Goal: Task Accomplishment & Management: Manage account settings

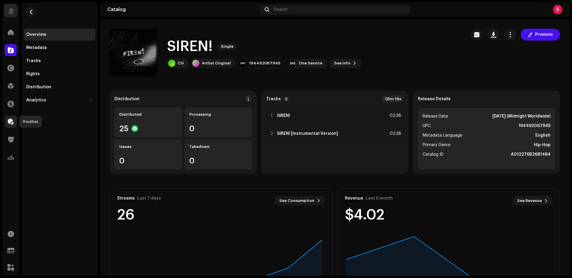
click at [13, 118] on div at bounding box center [11, 122] width 12 height 12
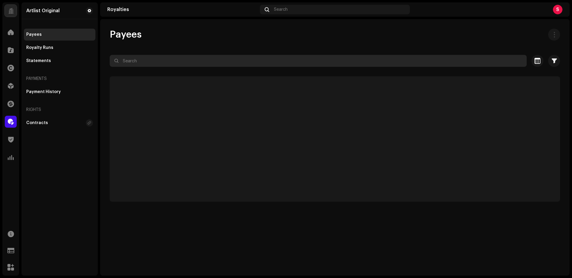
click at [150, 61] on input "text" at bounding box center [318, 61] width 417 height 12
paste input "[PERSON_NAME]"
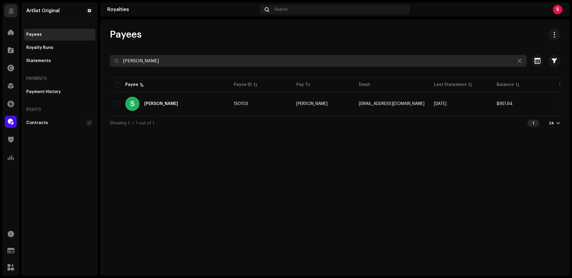
type input "[PERSON_NAME]"
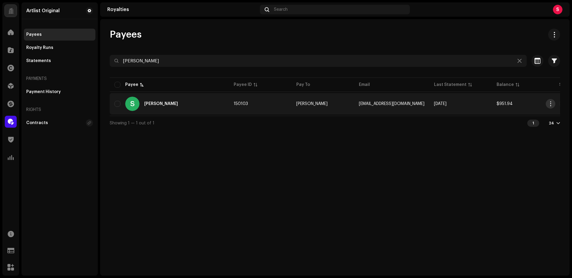
click at [550, 104] on span "button" at bounding box center [550, 103] width 4 height 5
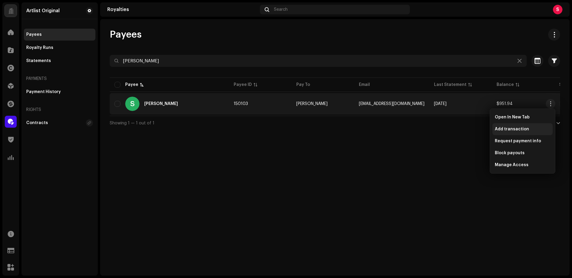
click at [511, 129] on span "Add transaction" at bounding box center [511, 129] width 34 height 5
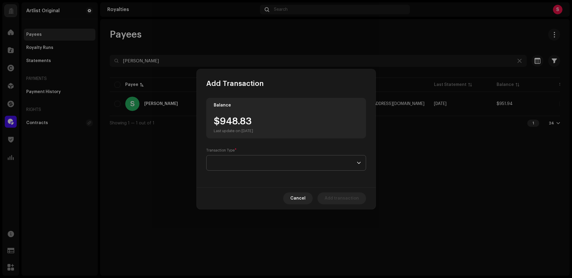
click at [236, 164] on span at bounding box center [283, 162] width 145 height 15
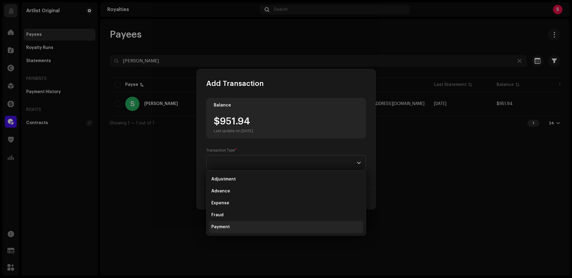
click at [226, 227] on span "Payment" at bounding box center [220, 227] width 18 height 6
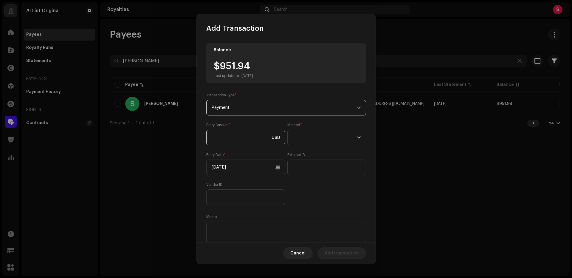
click at [232, 137] on input at bounding box center [245, 137] width 79 height 15
drag, startPoint x: 231, startPoint y: 69, endPoint x: 221, endPoint y: 69, distance: 10.7
click at [221, 69] on div "$951.94 Last update on [DATE]" at bounding box center [233, 69] width 39 height 17
copy div "951.94"
click at [231, 136] on input at bounding box center [245, 137] width 79 height 15
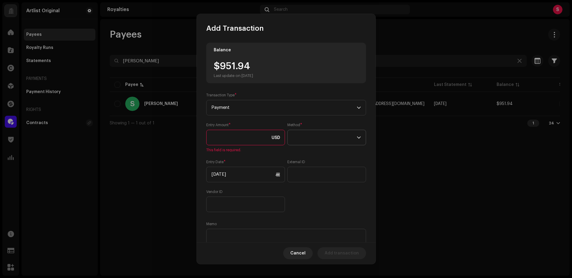
paste input "951.94"
type input "951.94"
click at [329, 141] on span at bounding box center [324, 137] width 64 height 15
click at [312, 191] on span "Web Service" at bounding box center [304, 189] width 26 height 6
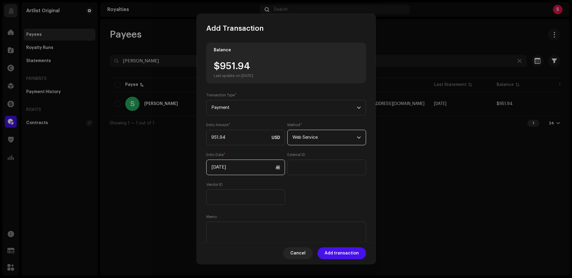
click at [226, 167] on input "[DATE]" at bounding box center [245, 166] width 79 height 15
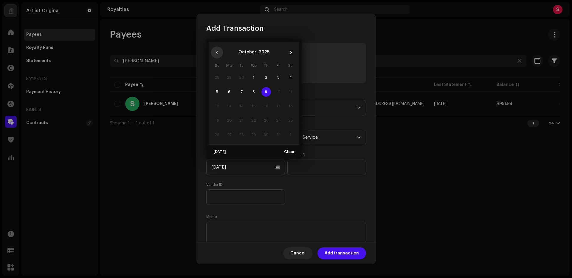
click at [217, 53] on icon "Previous Month" at bounding box center [217, 52] width 4 height 4
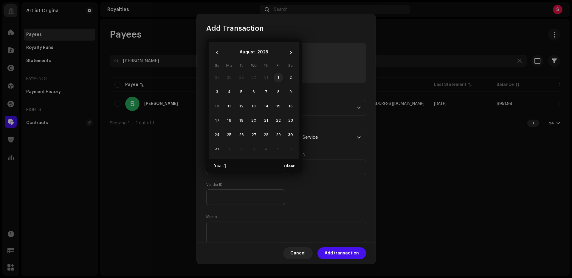
click at [278, 78] on span "1" at bounding box center [278, 78] width 10 height 10
type input "[DATE]"
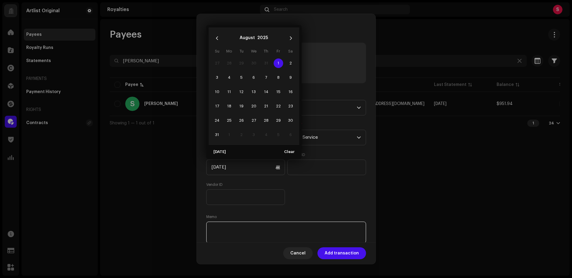
drag, startPoint x: 236, startPoint y: 223, endPoint x: 235, endPoint y: 226, distance: 3.0
click at [236, 225] on textarea at bounding box center [286, 231] width 160 height 21
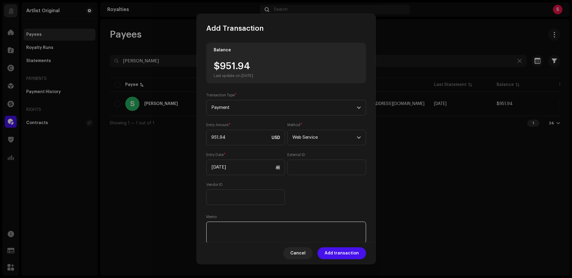
paste textarea "Statement ID: 5456436 / Invoice number: 60174"
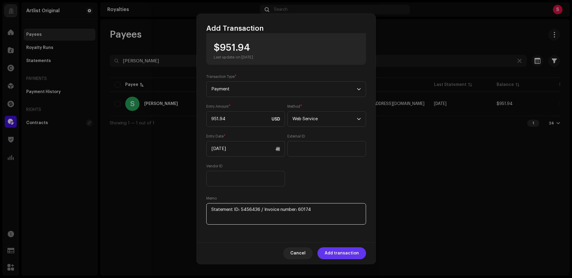
type textarea "Statement ID: 5456436 / Invoice number: 60174"
click at [341, 254] on span "Add transaction" at bounding box center [341, 253] width 34 height 12
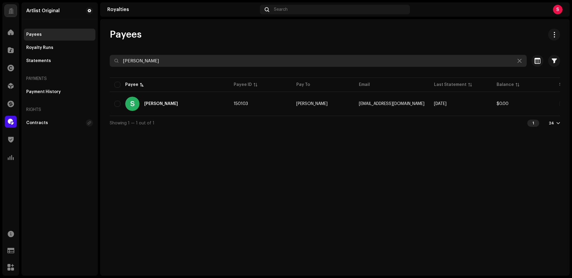
click at [164, 57] on input "[PERSON_NAME]" at bounding box center [318, 61] width 417 height 12
paste input "[EMAIL_ADDRESS][DOMAIN_NAME]"
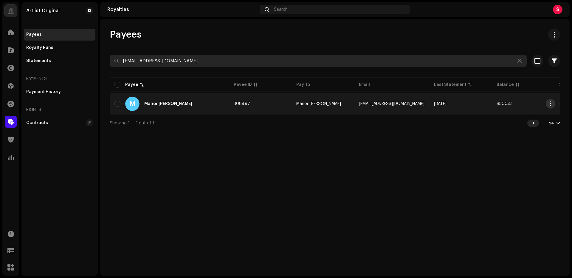
type input "[EMAIL_ADDRESS][DOMAIN_NAME]"
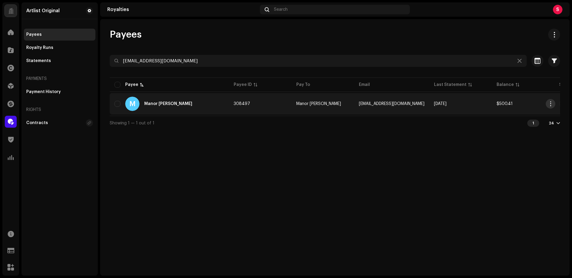
click at [550, 102] on span "button" at bounding box center [550, 103] width 4 height 5
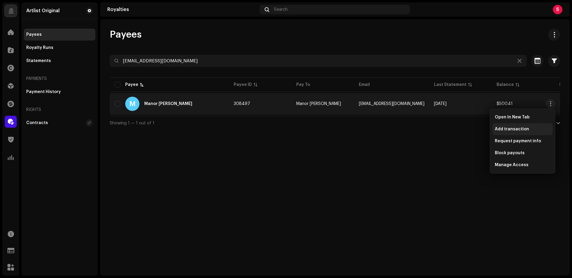
click at [512, 128] on span "Add transaction" at bounding box center [511, 129] width 34 height 5
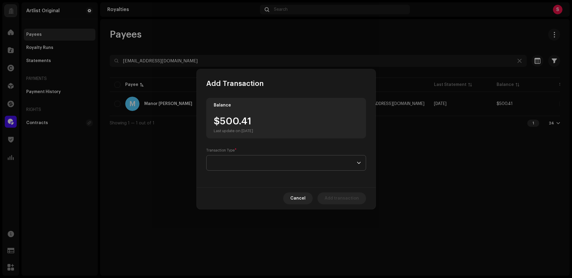
click at [232, 160] on span at bounding box center [283, 162] width 145 height 15
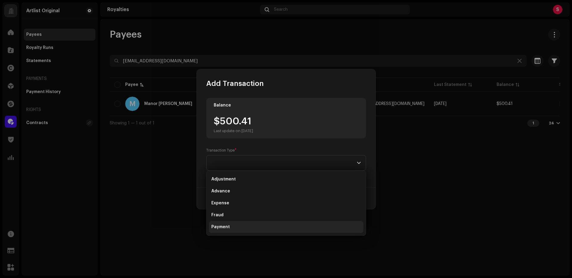
click at [234, 228] on li "Payment" at bounding box center [286, 227] width 154 height 12
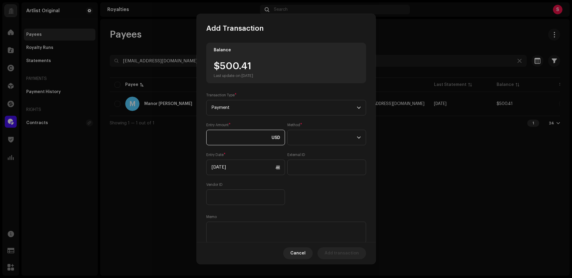
click at [228, 136] on input at bounding box center [245, 137] width 79 height 15
drag, startPoint x: 257, startPoint y: 63, endPoint x: 220, endPoint y: 67, distance: 37.4
click at [220, 67] on div "$500.41 Last update on [DATE]" at bounding box center [233, 69] width 39 height 17
copy div "500.41"
click at [225, 136] on input at bounding box center [245, 137] width 79 height 15
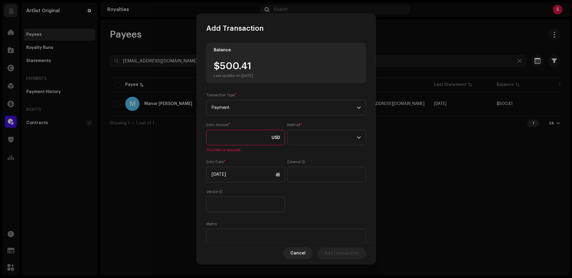
paste input "500.41"
type input "500.41"
click at [329, 135] on span at bounding box center [324, 137] width 64 height 15
drag, startPoint x: 313, startPoint y: 187, endPoint x: 307, endPoint y: 186, distance: 6.4
click at [313, 187] on span "Web Service" at bounding box center [304, 189] width 26 height 6
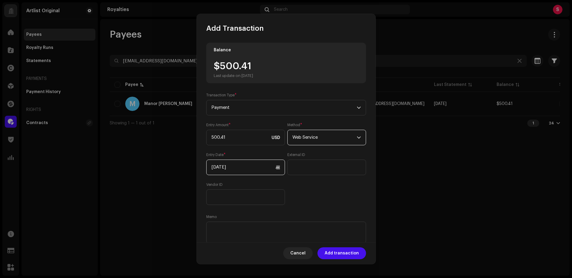
click at [233, 168] on input "[DATE]" at bounding box center [245, 166] width 79 height 15
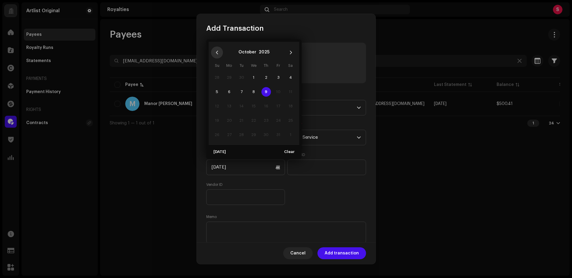
click at [216, 51] on icon "Previous Month" at bounding box center [217, 52] width 4 height 4
click at [228, 77] on span "1" at bounding box center [229, 78] width 10 height 10
type input "[DATE]"
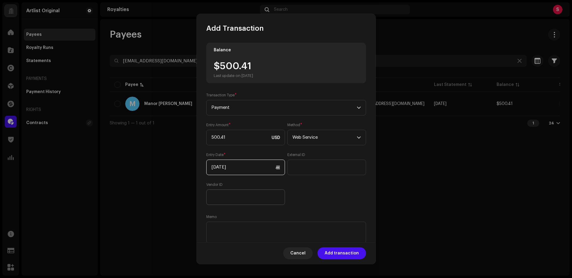
scroll to position [18, 0]
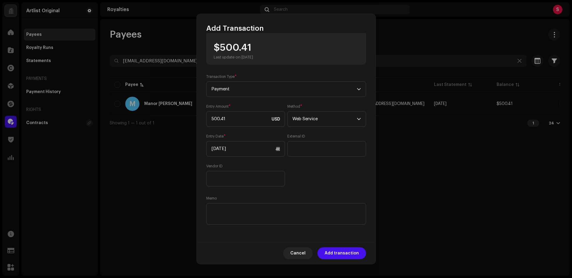
click at [330, 175] on div "Entry Amount * 500.41 USD Method * Web Service Entry Date * [DATE] External ID …" at bounding box center [286, 145] width 160 height 82
click at [267, 213] on textarea at bounding box center [286, 213] width 160 height 21
paste textarea "Statement ID: 5456489 / Invoice number: 0008"
type textarea "Statement ID: 5456489 / Invoice number: 0008"
click at [338, 252] on span "Add transaction" at bounding box center [341, 253] width 34 height 12
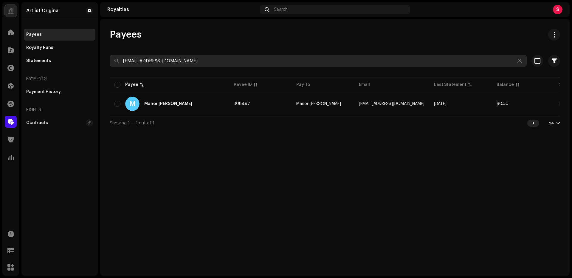
click at [200, 57] on input "[EMAIL_ADDRESS][DOMAIN_NAME]" at bounding box center [318, 61] width 417 height 12
paste input "stanleygurvich"
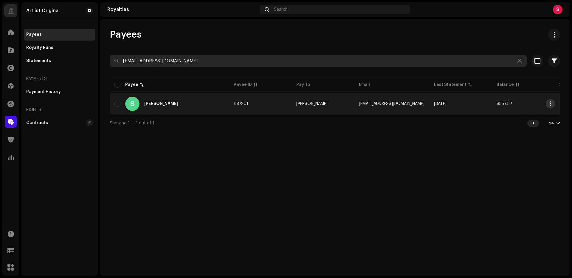
type input "[EMAIL_ADDRESS][DOMAIN_NAME]"
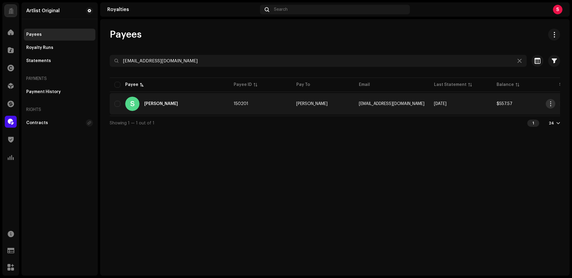
click at [550, 103] on span "button" at bounding box center [550, 103] width 4 height 5
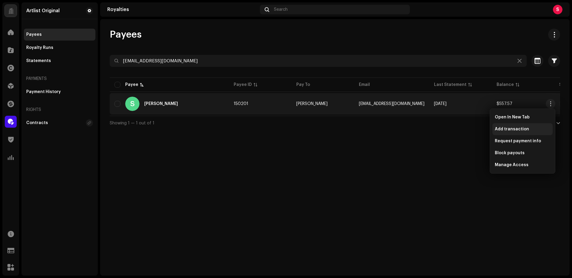
click at [513, 128] on span "Add transaction" at bounding box center [511, 129] width 34 height 5
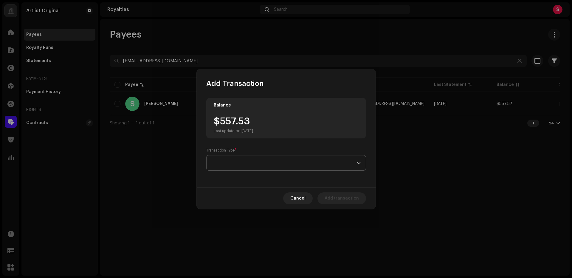
click at [226, 162] on span at bounding box center [283, 162] width 145 height 15
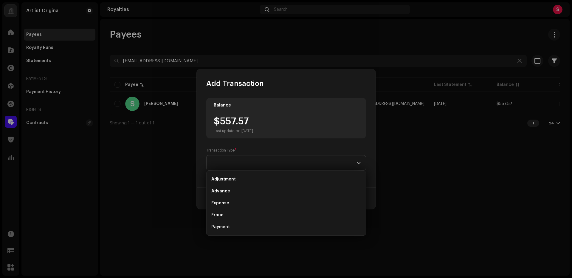
scroll to position [10, 0]
click at [222, 220] on span "Payment" at bounding box center [220, 217] width 18 height 6
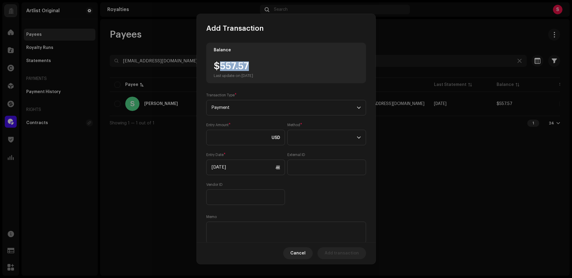
drag, startPoint x: 254, startPoint y: 69, endPoint x: 219, endPoint y: 66, distance: 34.7
click at [219, 66] on div "$557.57 Last update on [DATE]" at bounding box center [233, 69] width 39 height 17
copy div "557.57"
click at [220, 141] on input at bounding box center [245, 137] width 79 height 15
paste input "557.57"
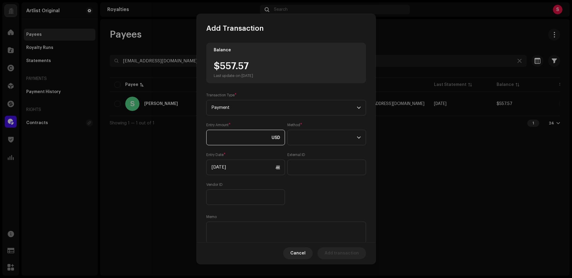
type input "557.57"
click at [315, 136] on span at bounding box center [324, 137] width 64 height 15
click at [310, 189] on span "Web Service" at bounding box center [304, 189] width 26 height 6
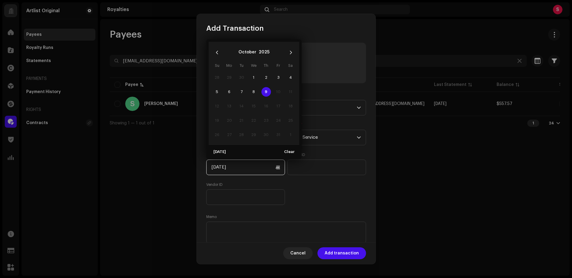
click at [226, 164] on input "[DATE]" at bounding box center [245, 166] width 79 height 15
click at [217, 51] on icon "Previous Month" at bounding box center [217, 52] width 4 height 4
click at [228, 78] on span "1" at bounding box center [229, 78] width 10 height 10
type input "[DATE]"
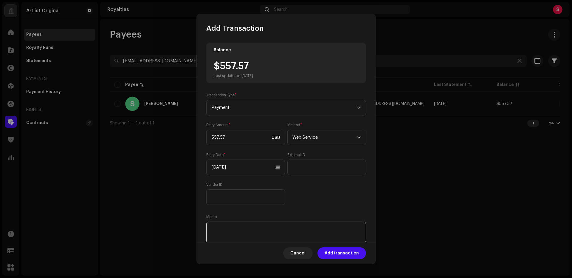
click at [229, 227] on textarea at bounding box center [286, 231] width 160 height 21
paste textarea "Statement ID: 5456590 / Invoice number: 049"
type textarea "Statement ID: 5456590 / Invoice number: 049"
click at [342, 254] on span "Add transaction" at bounding box center [341, 253] width 34 height 12
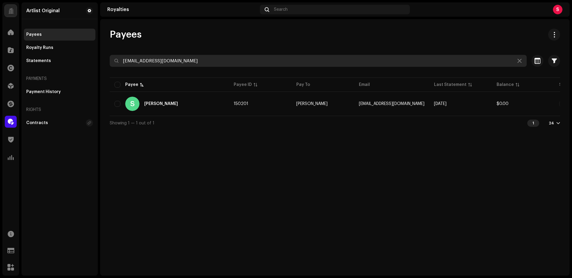
click at [205, 62] on input "[EMAIL_ADDRESS][DOMAIN_NAME]" at bounding box center [318, 61] width 417 height 12
paste input "150989"
click at [156, 63] on input "150989" at bounding box center [318, 61] width 417 height 12
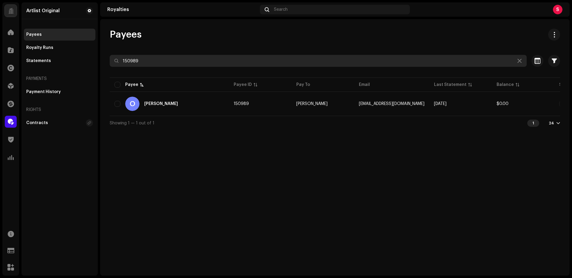
click at [156, 63] on input "150989" at bounding box center [318, 61] width 417 height 12
paste input "338718"
click at [152, 61] on input "338718" at bounding box center [318, 61] width 417 height 12
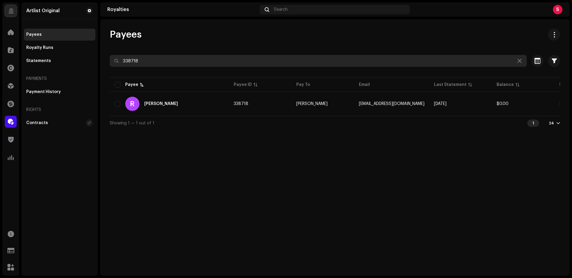
click at [152, 61] on input "338718" at bounding box center [318, 61] width 417 height 12
paste input "[EMAIL_ADDRESS][DOMAIN_NAME]"
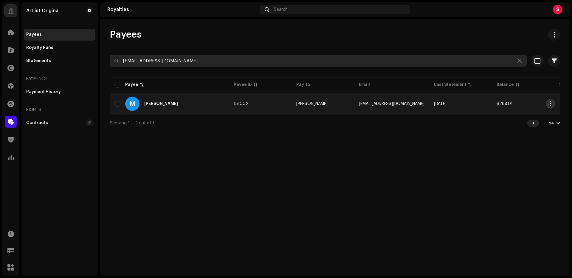
type input "[EMAIL_ADDRESS][DOMAIN_NAME]"
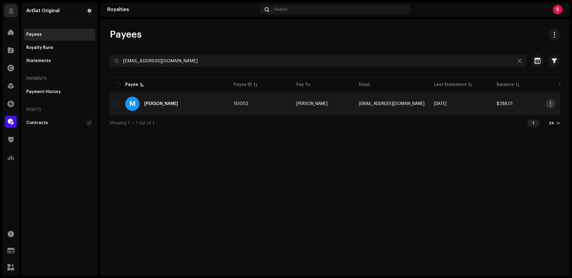
click at [551, 104] on span "button" at bounding box center [550, 103] width 4 height 5
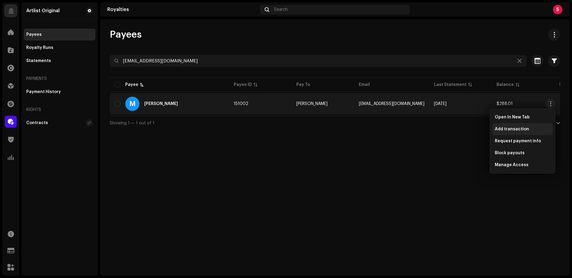
click at [522, 127] on span "Add transaction" at bounding box center [511, 129] width 34 height 5
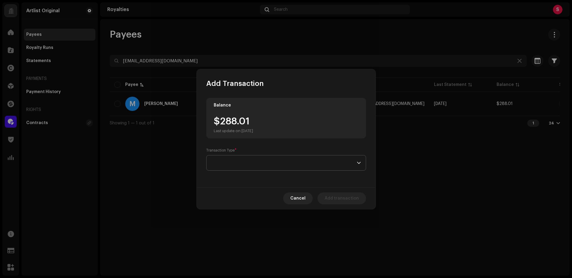
click at [224, 162] on span at bounding box center [283, 162] width 145 height 15
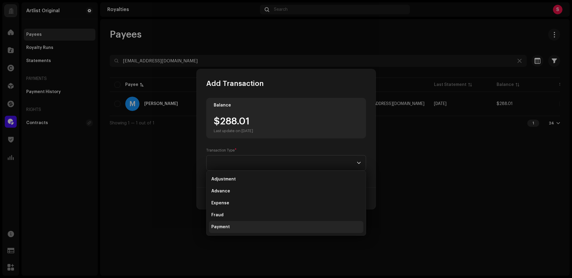
click at [237, 225] on li "Payment" at bounding box center [286, 227] width 154 height 12
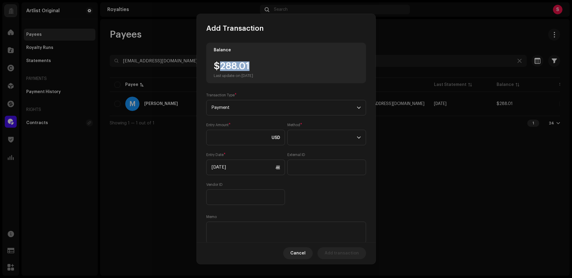
drag, startPoint x: 256, startPoint y: 67, endPoint x: 227, endPoint y: 71, distance: 29.4
click at [218, 66] on div "$288.01 Last update on [DATE]" at bounding box center [233, 69] width 39 height 17
copy div "288.01"
click at [228, 138] on input at bounding box center [245, 137] width 79 height 15
paste input "288.01"
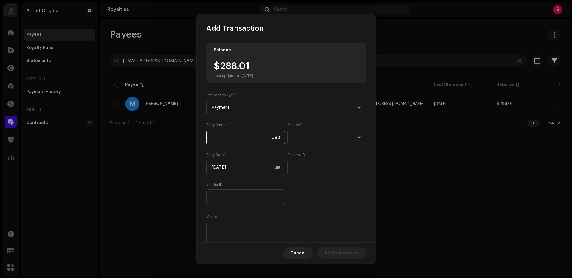
type input "288.01"
click at [318, 136] on span at bounding box center [324, 137] width 64 height 15
click at [306, 191] on span "Web Service" at bounding box center [304, 189] width 26 height 6
drag, startPoint x: 230, startPoint y: 168, endPoint x: 228, endPoint y: 164, distance: 4.4
click at [230, 168] on input "[DATE]" at bounding box center [245, 166] width 79 height 15
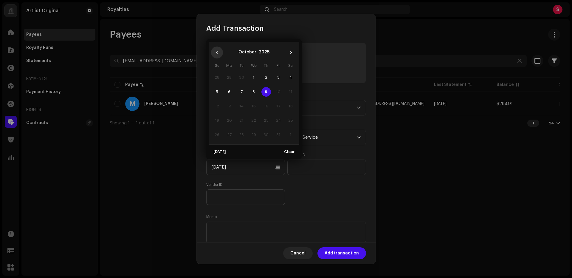
click at [215, 50] on icon "Previous Month" at bounding box center [217, 52] width 4 height 4
click at [228, 76] on span "1" at bounding box center [229, 78] width 10 height 10
type input "[DATE]"
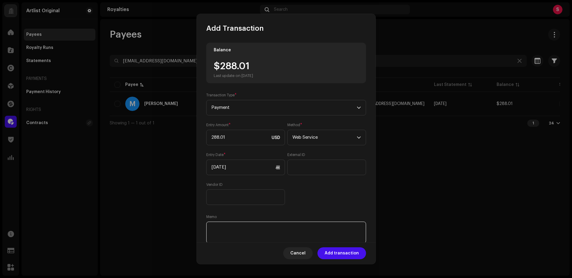
click at [240, 232] on textarea at bounding box center [286, 231] width 160 height 21
paste textarea "Statement ID: 5456350 / Invoice number: 50400"
type textarea "Statement ID: 5456350 / Invoice number: 50400"
click at [340, 256] on span "Add transaction" at bounding box center [341, 253] width 34 height 12
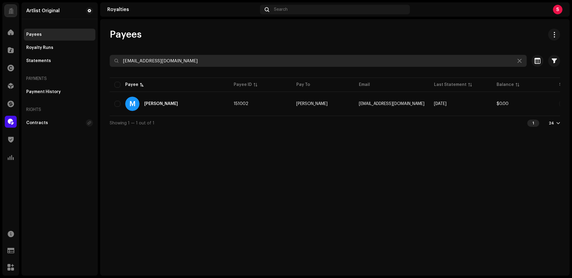
click at [181, 65] on input "[EMAIL_ADDRESS][DOMAIN_NAME]" at bounding box center [318, 61] width 417 height 12
paste input "max.rv"
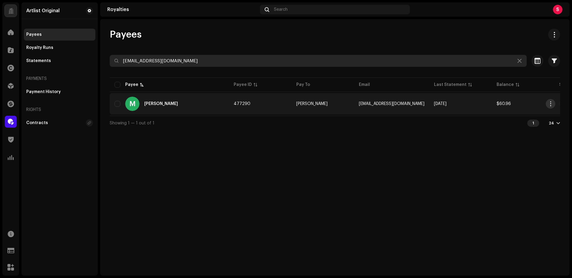
type input "[EMAIL_ADDRESS][DOMAIN_NAME]"
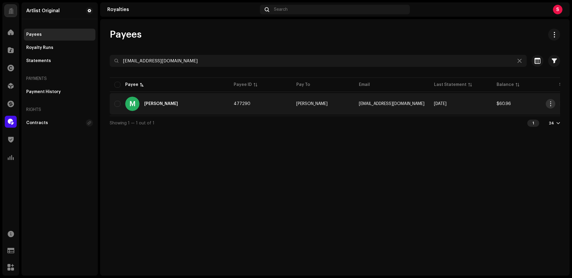
click at [551, 104] on span "button" at bounding box center [550, 103] width 4 height 5
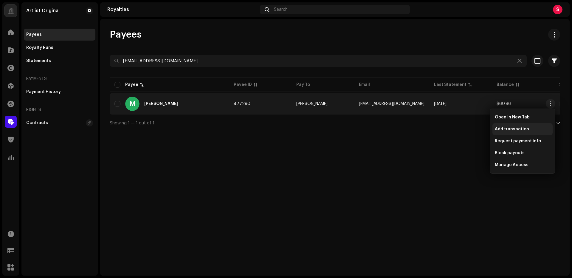
click at [518, 127] on span "Add transaction" at bounding box center [511, 129] width 34 height 5
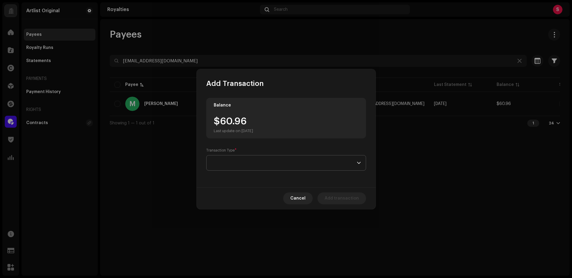
click at [231, 164] on span at bounding box center [283, 162] width 145 height 15
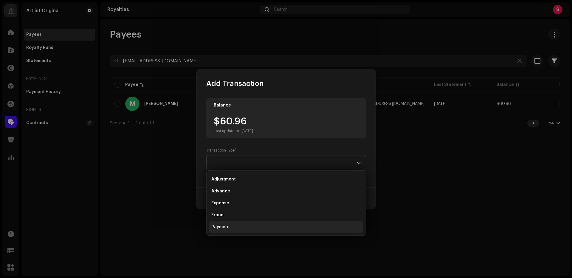
click at [229, 227] on li "Payment" at bounding box center [286, 227] width 154 height 12
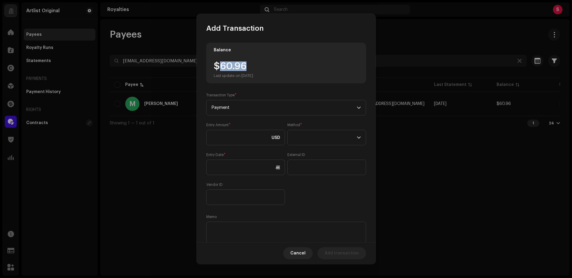
drag, startPoint x: 250, startPoint y: 66, endPoint x: 221, endPoint y: 66, distance: 28.6
click at [221, 66] on div "$60.96 Last update on [DATE]" at bounding box center [233, 69] width 39 height 17
copy div "60.96"
click at [223, 136] on input at bounding box center [245, 137] width 79 height 15
paste input "60.96"
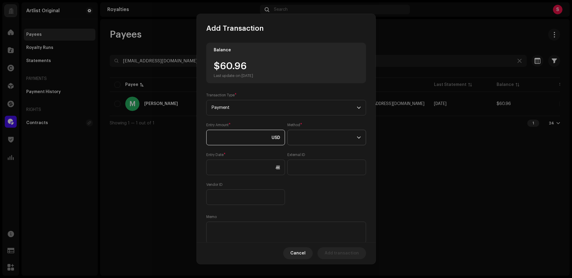
type input "60.96"
click at [329, 140] on span at bounding box center [324, 137] width 64 height 15
click at [310, 190] on span "Web Service" at bounding box center [304, 189] width 26 height 6
click at [242, 168] on input "text" at bounding box center [245, 166] width 79 height 15
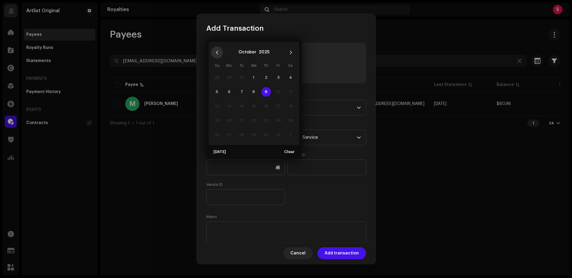
click at [217, 54] on icon "Previous Month" at bounding box center [217, 52] width 4 height 4
click at [229, 77] on span "1" at bounding box center [229, 78] width 10 height 10
type input "[DATE]"
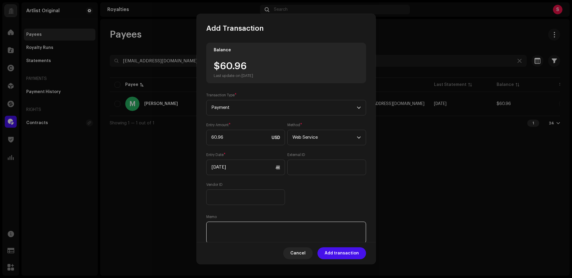
click at [230, 231] on textarea at bounding box center [286, 231] width 160 height 21
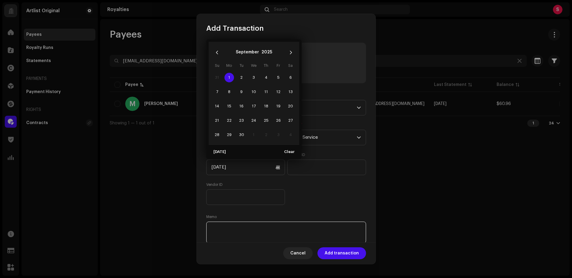
paste textarea "Statement ID: 5456806 / Invoice number: FC-2025-015"
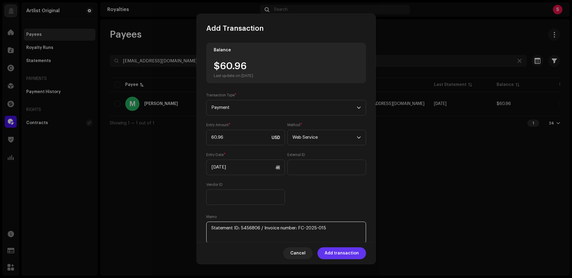
type textarea "Statement ID: 5456806 / Invoice number: FC-2025-015"
click at [339, 253] on span "Add transaction" at bounding box center [341, 253] width 34 height 12
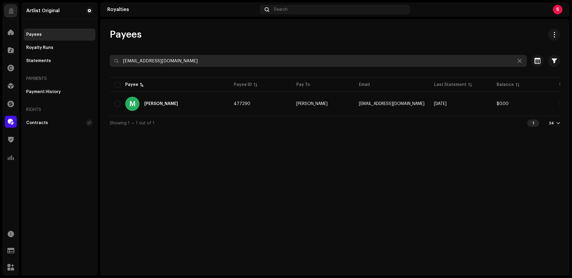
click at [171, 63] on input "[EMAIL_ADDRESS][DOMAIN_NAME]" at bounding box center [318, 61] width 417 height 12
paste input "296469"
type input "296469"
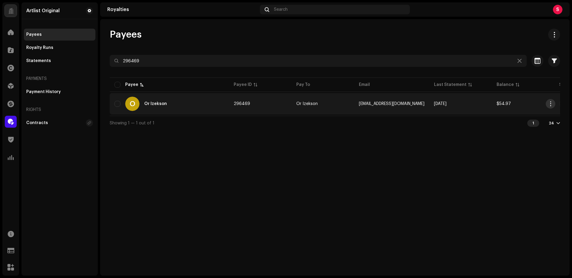
click at [550, 104] on span "button" at bounding box center [550, 103] width 4 height 5
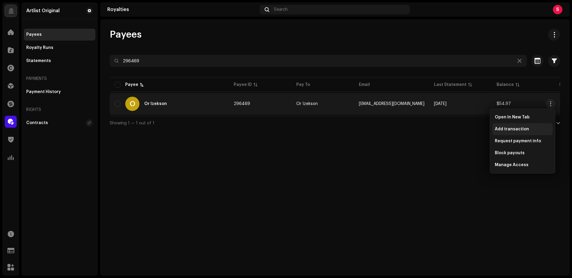
click at [520, 128] on span "Add transaction" at bounding box center [511, 129] width 34 height 5
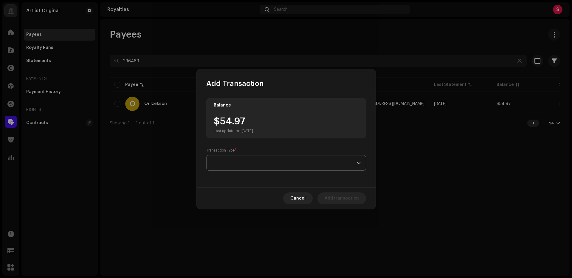
click at [224, 163] on span at bounding box center [283, 162] width 145 height 15
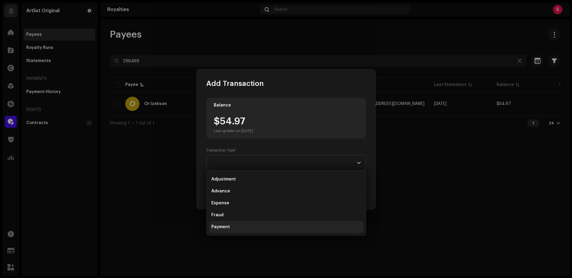
click at [229, 227] on li "Payment" at bounding box center [286, 227] width 154 height 12
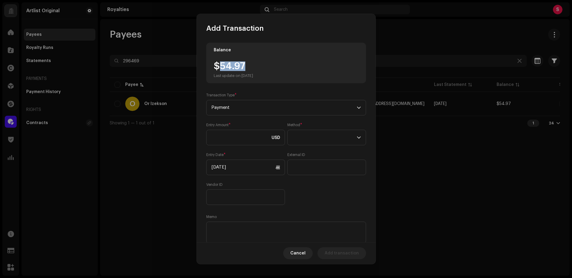
drag, startPoint x: 249, startPoint y: 67, endPoint x: 224, endPoint y: 70, distance: 25.9
click at [220, 68] on div "$54.97 Last update on [DATE]" at bounding box center [233, 69] width 39 height 17
copy div "54.97"
click at [212, 134] on input at bounding box center [245, 137] width 79 height 15
paste input "54.97"
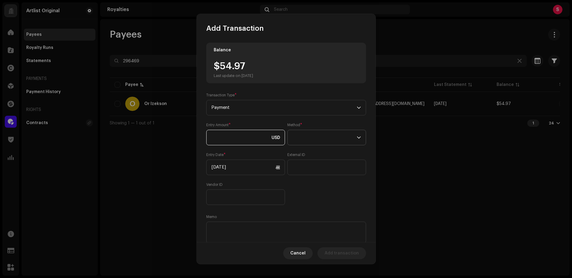
type input "54.97"
click at [317, 137] on span at bounding box center [324, 137] width 64 height 15
drag, startPoint x: 307, startPoint y: 189, endPoint x: 245, endPoint y: 161, distance: 68.3
click at [307, 189] on span "Web Service" at bounding box center [304, 189] width 26 height 6
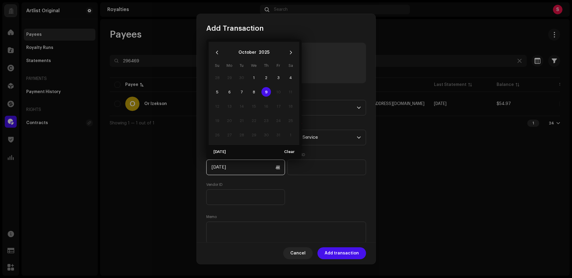
click at [229, 164] on input "[DATE]" at bounding box center [245, 166] width 79 height 15
click at [218, 52] on icon "Previous Month" at bounding box center [217, 52] width 4 height 4
drag, startPoint x: 230, startPoint y: 76, endPoint x: 234, endPoint y: 77, distance: 3.8
click at [231, 76] on span "1" at bounding box center [229, 78] width 10 height 10
type input "[DATE]"
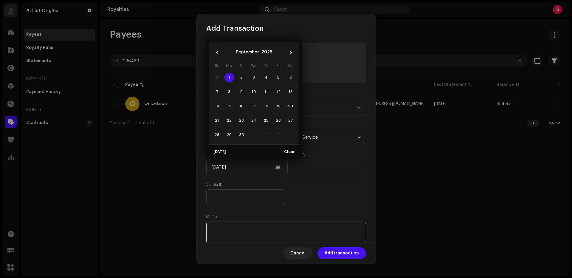
click at [231, 235] on textarea at bounding box center [286, 231] width 160 height 21
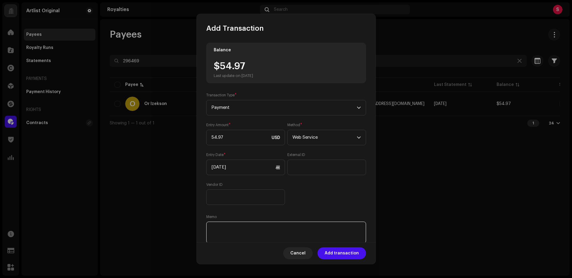
paste textarea "Statement ID: 5456620 / Invoice number: 273"
type textarea "Statement ID: 5456620 / Invoice number: 273"
click at [338, 252] on span "Add transaction" at bounding box center [341, 253] width 34 height 12
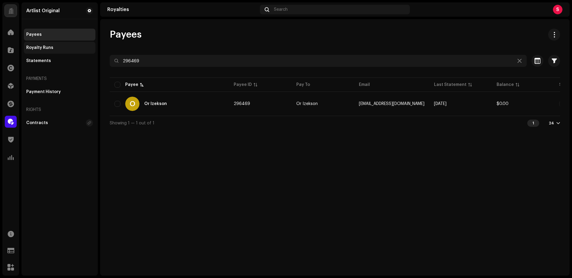
click at [36, 47] on div "Royalty Runs" at bounding box center [39, 47] width 27 height 5
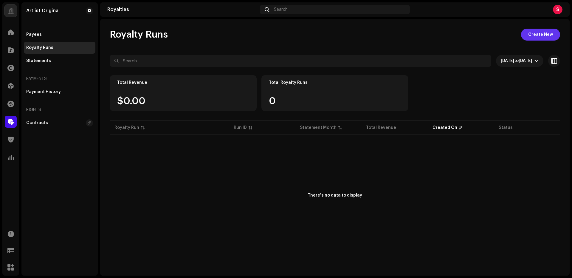
click at [539, 34] on span "Create New" at bounding box center [540, 35] width 25 height 12
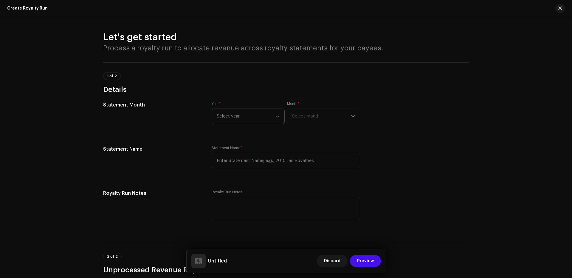
click at [245, 115] on span "Select year" at bounding box center [246, 116] width 59 height 15
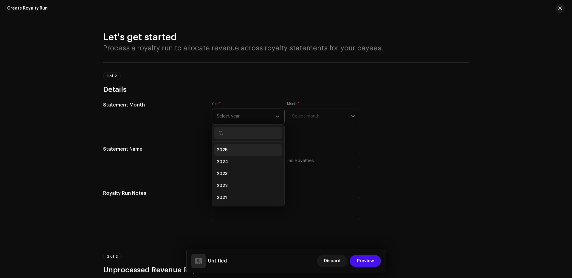
click at [226, 152] on span "2025" at bounding box center [222, 150] width 11 height 6
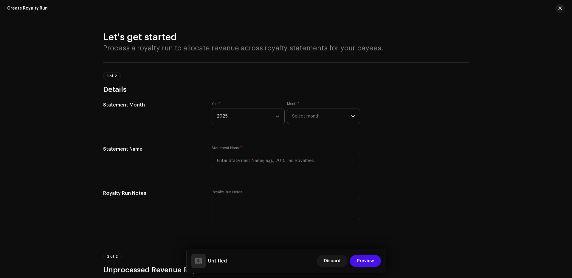
click at [314, 118] on span "Select month" at bounding box center [321, 116] width 59 height 15
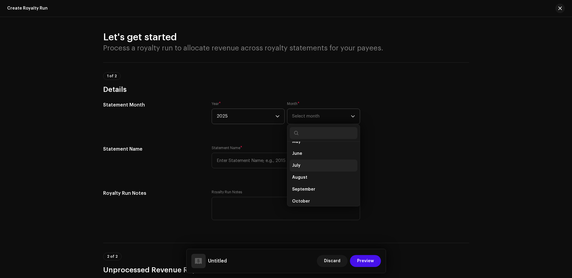
scroll to position [60, 0]
click at [306, 195] on span "October" at bounding box center [301, 198] width 18 height 6
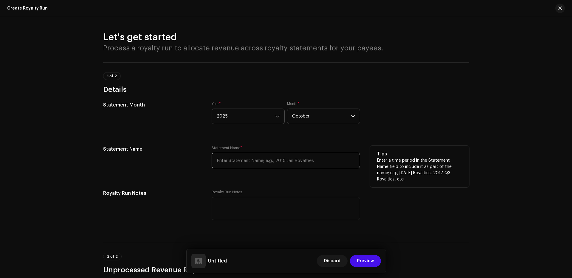
click at [231, 160] on input "text" at bounding box center [285, 160] width 148 height 15
paste input "Streaming and Download Royalties - Period Q NUMBER, YYYY"
drag, startPoint x: 307, startPoint y: 160, endPoint x: 292, endPoint y: 161, distance: 14.9
click at [292, 161] on input "Streaming and Download Royalties - Period Q NUMBER, YYYY" at bounding box center [285, 160] width 148 height 15
click at [303, 160] on input "Streaming and Download Royalties - Q NUMBER, YYYY" at bounding box center [285, 160] width 148 height 15
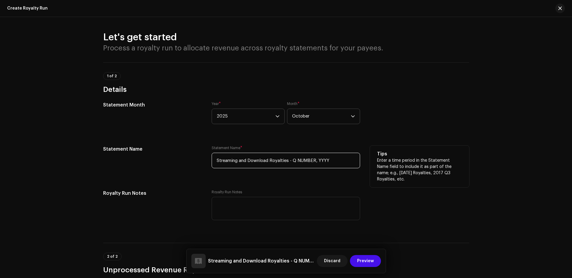
click at [303, 160] on input "Streaming and Download Royalties - Q NUMBER, YYYY" at bounding box center [285, 160] width 148 height 15
click at [311, 160] on input "Streaming and Download Royalties - Q2, YYYY" at bounding box center [285, 160] width 148 height 15
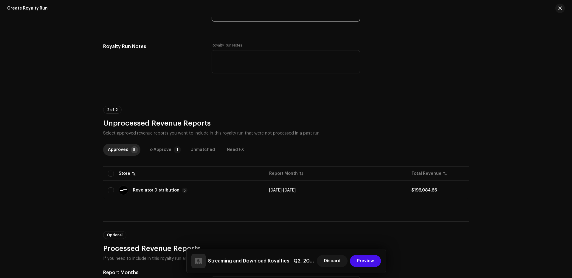
scroll to position [147, 0]
type input "Streaming and Download Royalties - Q2, 2025"
click at [157, 148] on div "To Approve" at bounding box center [159, 149] width 24 height 12
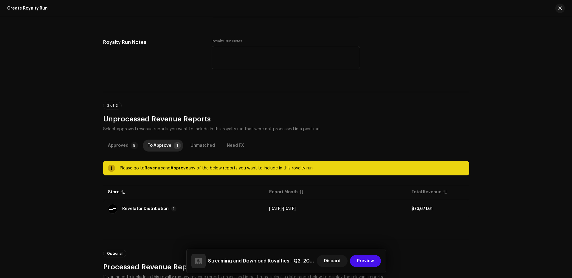
scroll to position [157, 0]
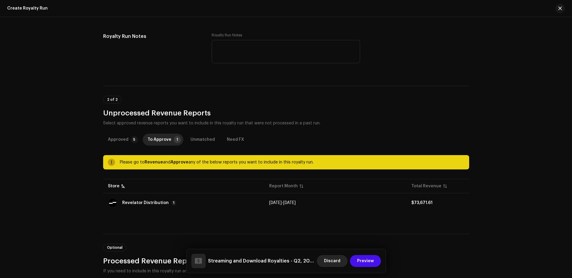
click at [328, 258] on span "Discard" at bounding box center [332, 261] width 16 height 12
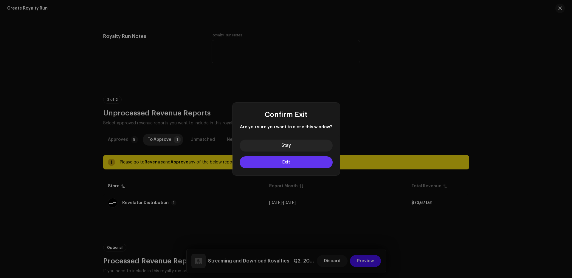
click at [286, 161] on span "Exit" at bounding box center [286, 162] width 8 height 4
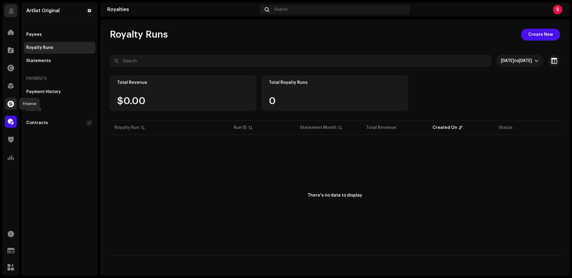
click at [11, 105] on span at bounding box center [10, 103] width 7 height 5
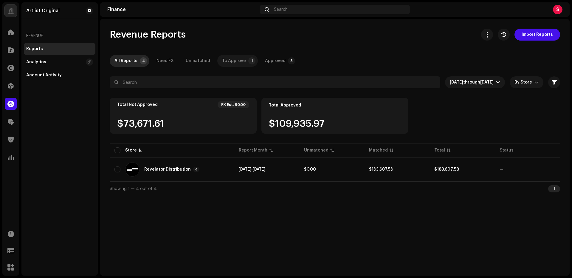
click at [231, 60] on div "To Approve" at bounding box center [234, 61] width 24 height 12
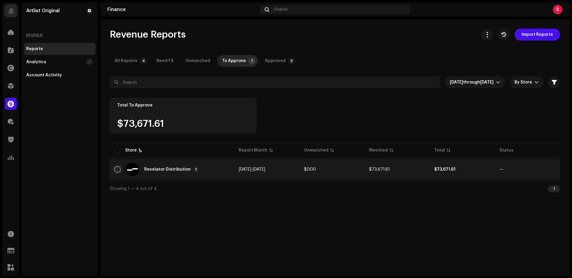
click at [117, 169] on input "checkbox" at bounding box center [117, 169] width 6 height 6
checkbox input "true"
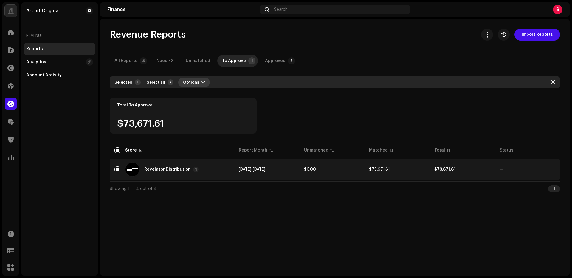
click at [186, 83] on span "Options" at bounding box center [191, 82] width 16 height 12
click at [191, 107] on span "Approve" at bounding box center [189, 107] width 18 height 5
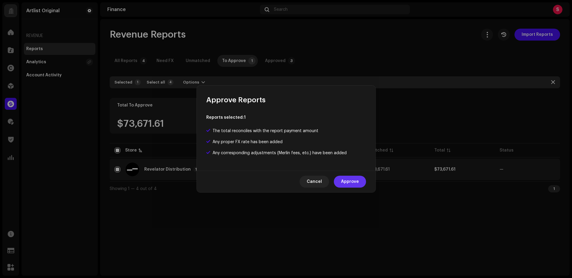
click at [348, 182] on span "Approve" at bounding box center [350, 181] width 18 height 12
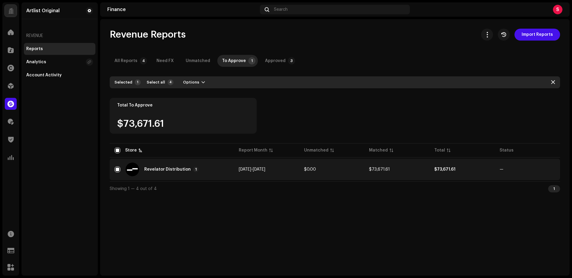
checkbox input "false"
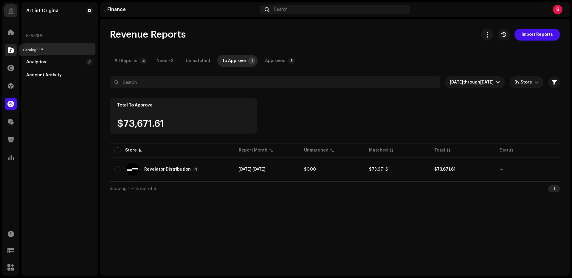
click at [10, 50] on span at bounding box center [11, 50] width 6 height 5
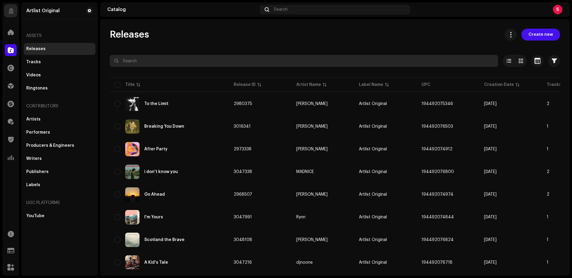
click at [140, 61] on input "text" at bounding box center [304, 61] width 388 height 12
paste input "silicon trees"
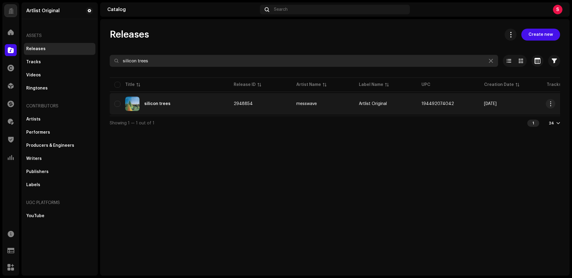
type input "silicon trees"
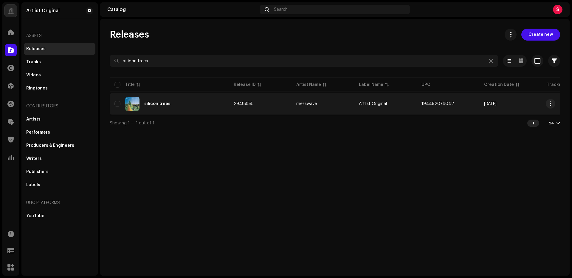
click at [151, 102] on div "silicon trees" at bounding box center [157, 104] width 26 height 4
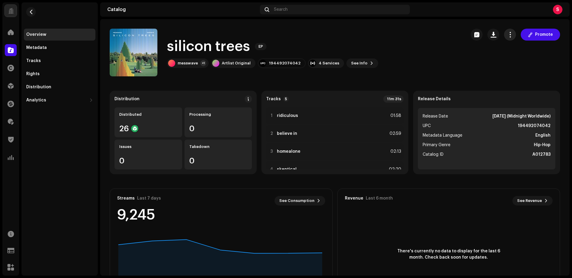
click at [507, 38] on button "button" at bounding box center [510, 35] width 12 height 12
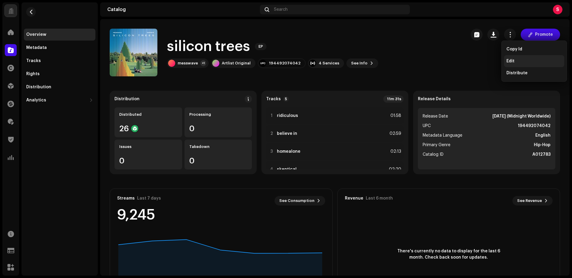
click at [515, 59] on div "Edit" at bounding box center [533, 61] width 55 height 5
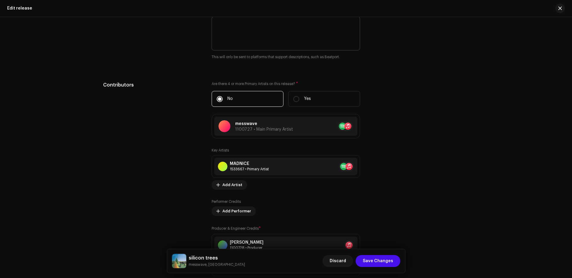
scroll to position [624, 0]
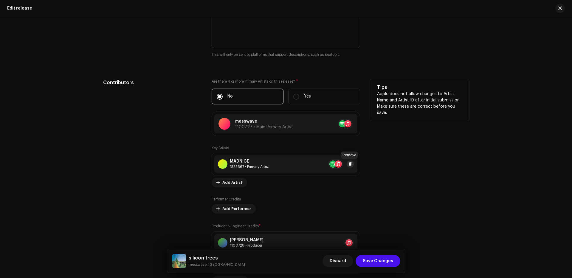
click at [350, 163] on span at bounding box center [350, 163] width 4 height 5
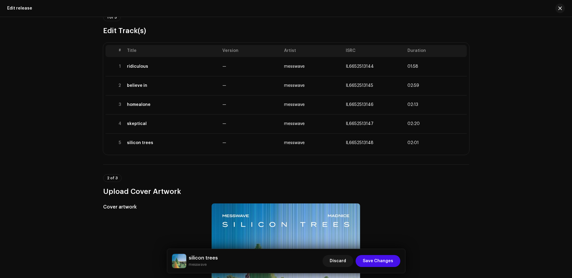
scroll to position [50, 0]
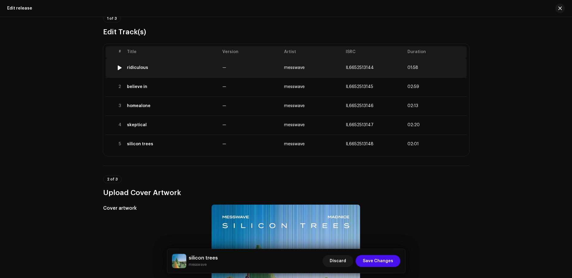
click at [135, 65] on div "ridiculous" at bounding box center [137, 67] width 21 height 5
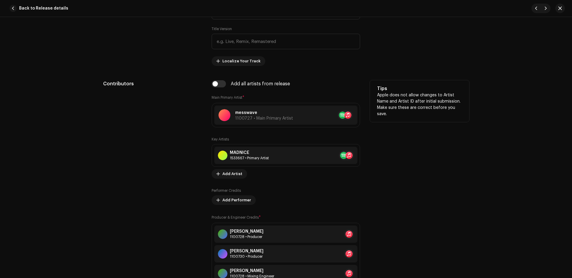
scroll to position [322, 0]
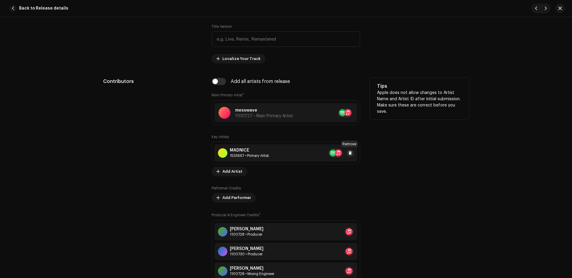
click at [349, 153] on span at bounding box center [350, 152] width 4 height 5
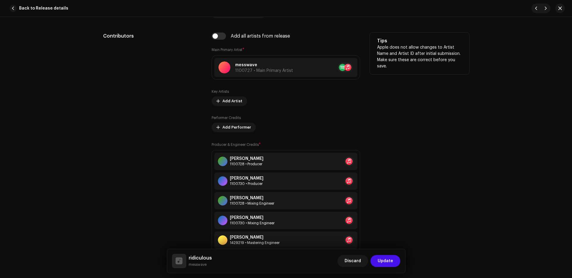
scroll to position [372, 0]
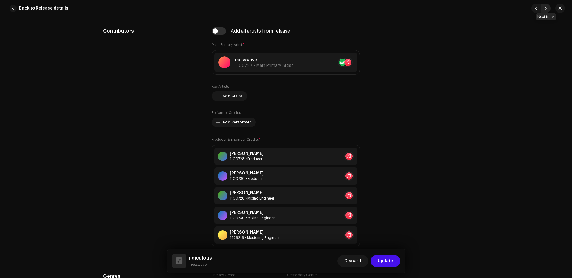
click at [545, 11] on button "button" at bounding box center [546, 9] width 10 height 10
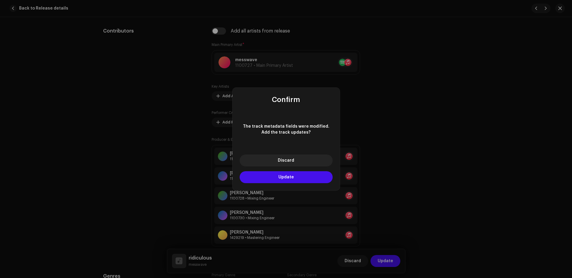
click at [285, 177] on span "Update" at bounding box center [285, 177] width 15 height 4
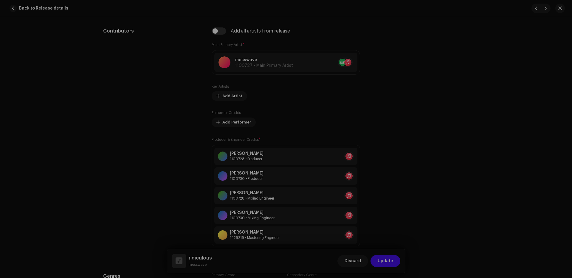
type input "IL6652513145"
type input "believe in"
radio input "true"
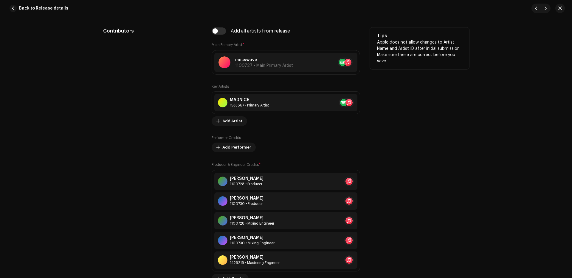
scroll to position [352, 0]
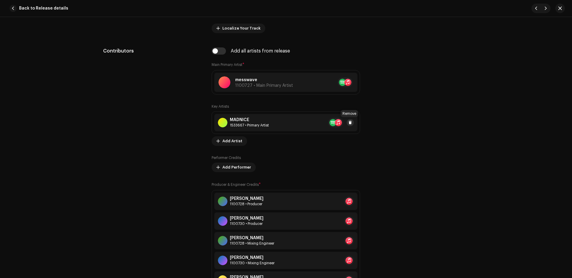
click at [348, 122] on span at bounding box center [350, 122] width 4 height 5
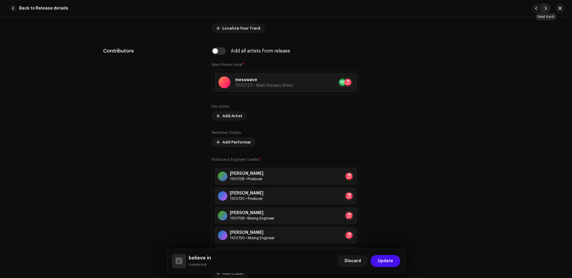
click at [548, 10] on button "button" at bounding box center [546, 9] width 10 height 10
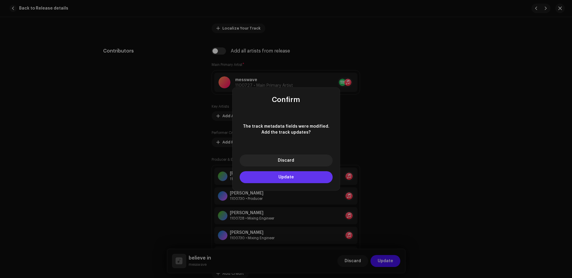
click at [284, 178] on span "Update" at bounding box center [285, 177] width 15 height 4
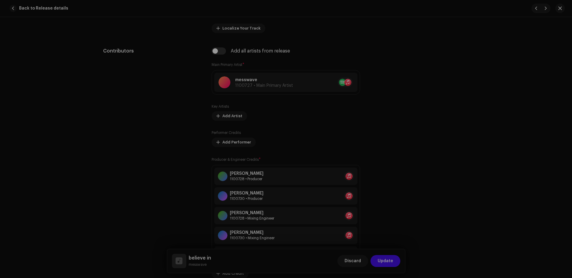
type input "IL6652513146"
type input "homealone"
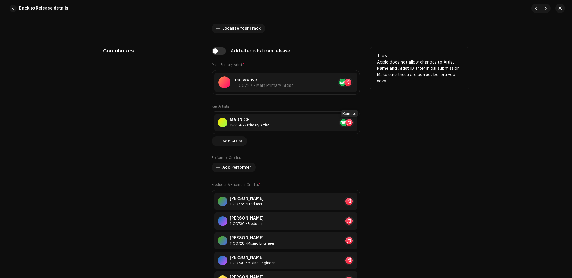
click at [359, 121] on span at bounding box center [361, 122] width 4 height 5
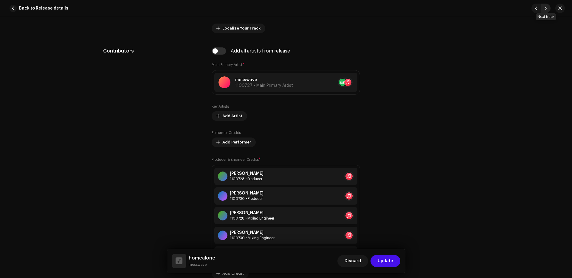
click at [545, 10] on span "button" at bounding box center [546, 8] width 4 height 5
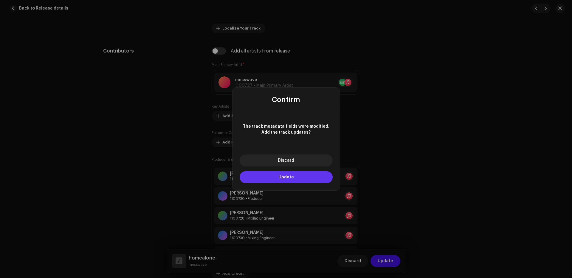
click at [288, 178] on span "Update" at bounding box center [285, 177] width 15 height 4
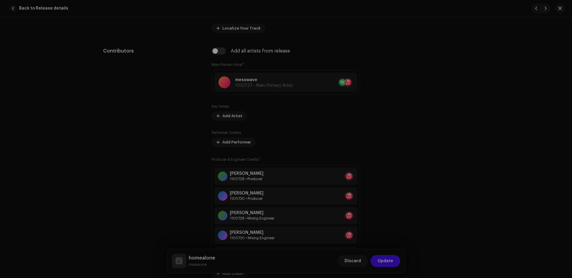
type input "IL6652513147"
type input "skeptical"
type textarea "I can see your skeptical You could have a little faith it never killed nobody W…"
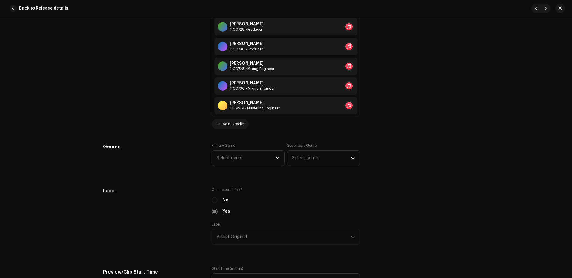
scroll to position [528, 0]
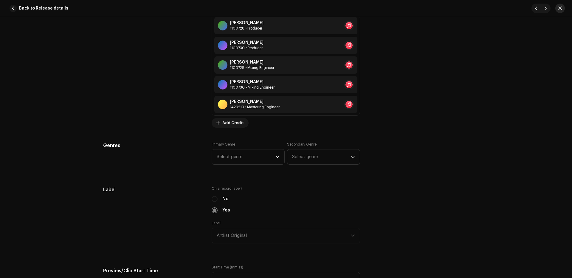
click at [559, 10] on span "button" at bounding box center [560, 8] width 4 height 5
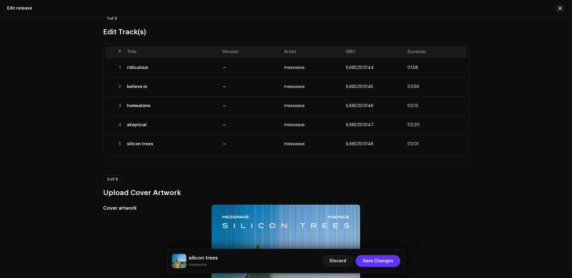
click at [382, 260] on span "Save Changes" at bounding box center [378, 261] width 30 height 12
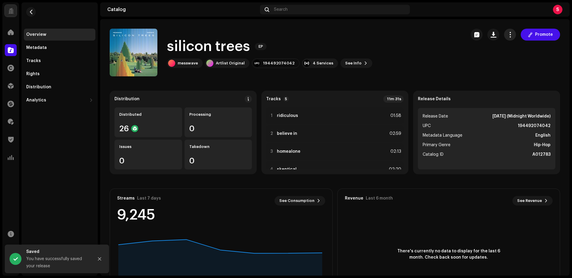
click at [507, 33] on span "button" at bounding box center [510, 34] width 6 height 5
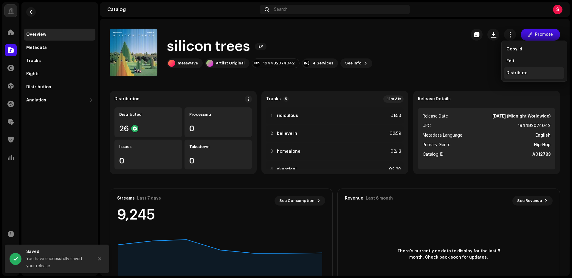
click at [514, 72] on span "Distribute" at bounding box center [516, 73] width 21 height 5
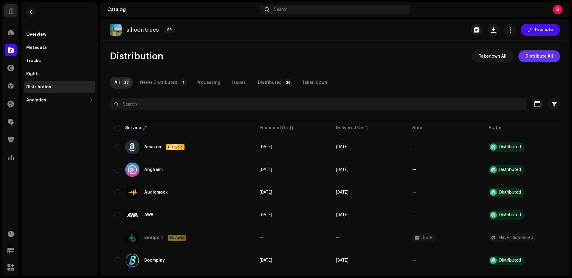
click at [529, 55] on span "Distribute All" at bounding box center [538, 56] width 27 height 12
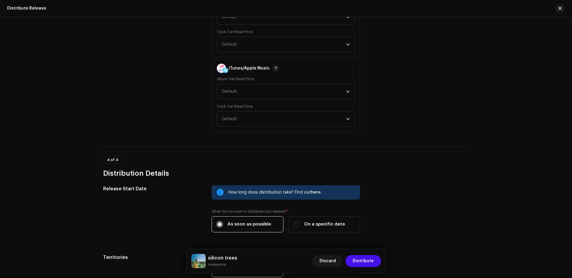
scroll to position [966, 0]
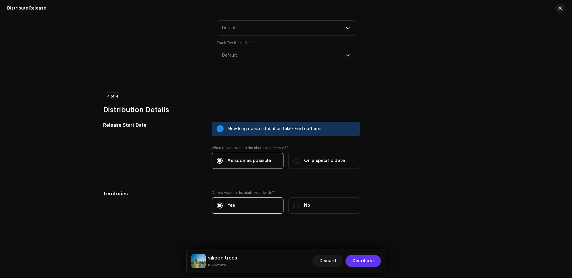
click at [362, 262] on span "Distribute" at bounding box center [362, 261] width 21 height 12
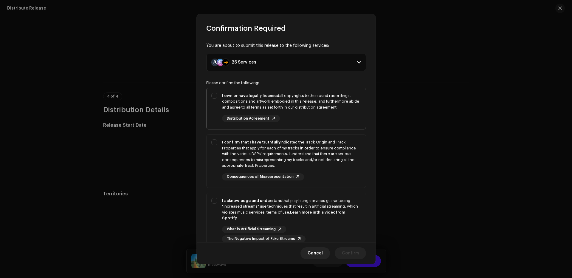
drag, startPoint x: 247, startPoint y: 93, endPoint x: 249, endPoint y: 99, distance: 6.7
click at [248, 93] on div "I own or have legally licensed all copyrights to the sound recordings, composit…" at bounding box center [291, 102] width 139 height 18
checkbox input "true"
drag, startPoint x: 251, startPoint y: 139, endPoint x: 253, endPoint y: 149, distance: 10.2
click at [251, 139] on div "I confirm that I have truthfully indicated the Track Origin and Track Propertie…" at bounding box center [285, 159] width 159 height 51
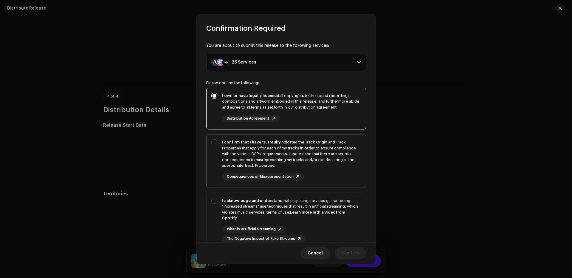
checkbox input "true"
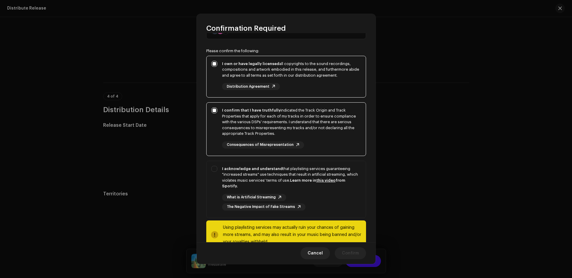
scroll to position [48, 0]
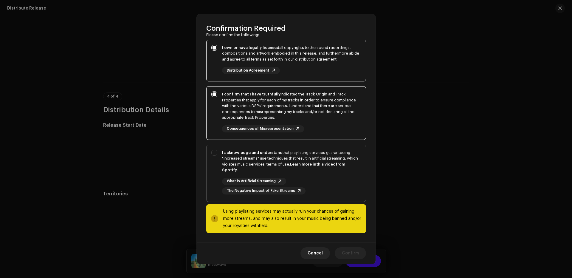
click at [252, 153] on strong "I acknowledge and understand" at bounding box center [252, 152] width 60 height 4
checkbox input "true"
click at [344, 250] on span "Confirm" at bounding box center [350, 253] width 17 height 12
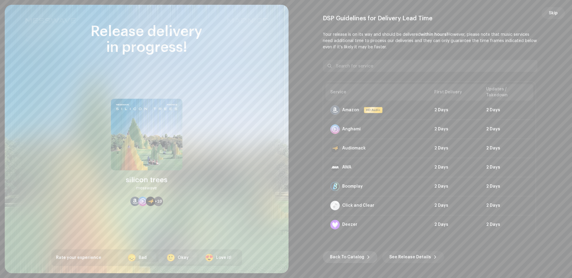
click at [345, 256] on span "Back To Catalog" at bounding box center [347, 257] width 34 height 12
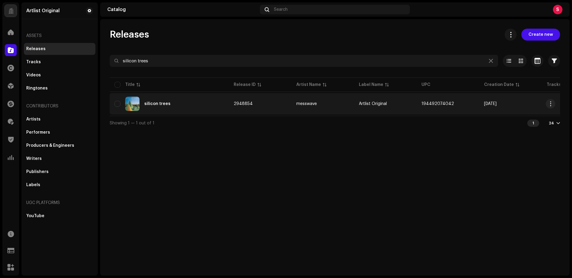
click at [153, 105] on div "silicon trees" at bounding box center [157, 104] width 26 height 4
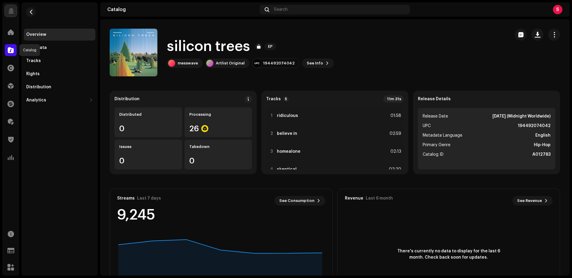
click at [11, 51] on span at bounding box center [11, 50] width 6 height 5
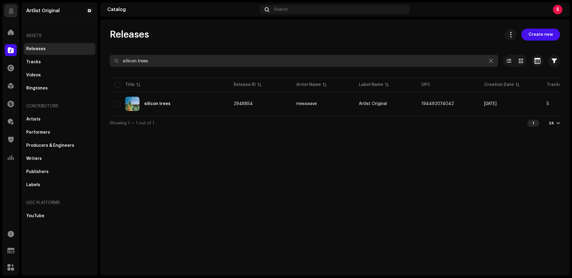
click at [169, 60] on input "silicon trees" at bounding box center [304, 61] width 388 height 12
paste input "Blizzard"
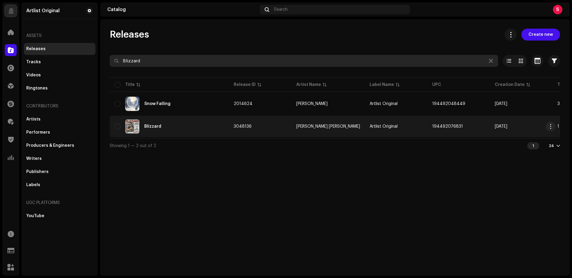
type input "Blizzard"
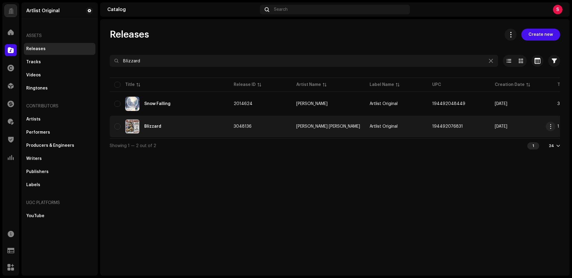
click at [151, 127] on div "Blizzard" at bounding box center [152, 126] width 17 height 4
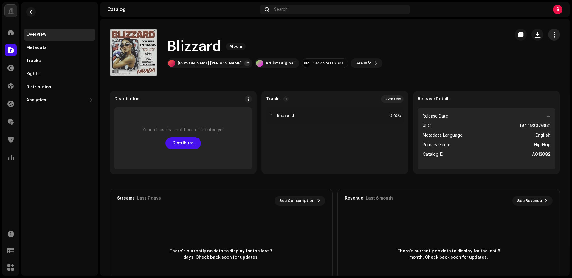
click at [551, 36] on span "button" at bounding box center [554, 34] width 6 height 5
click at [510, 60] on div "Edit" at bounding box center [523, 61] width 55 height 5
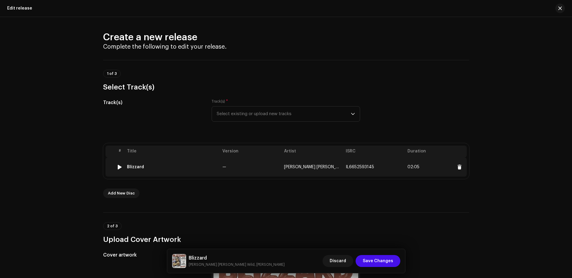
click at [132, 165] on div "Blizzard" at bounding box center [135, 166] width 17 height 5
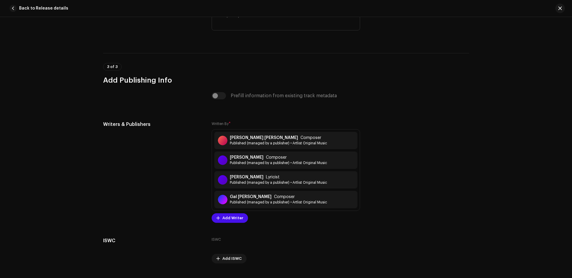
scroll to position [1237, 0]
click at [561, 9] on span "button" at bounding box center [560, 8] width 4 height 5
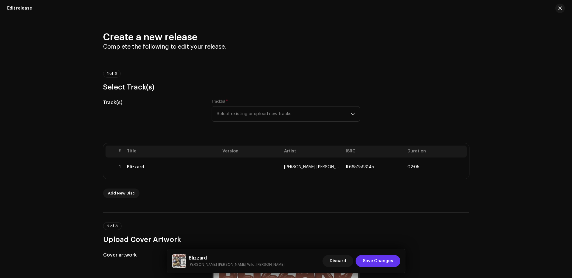
click at [377, 260] on span "Save Changes" at bounding box center [378, 261] width 30 height 12
